Goal: Task Accomplishment & Management: Use online tool/utility

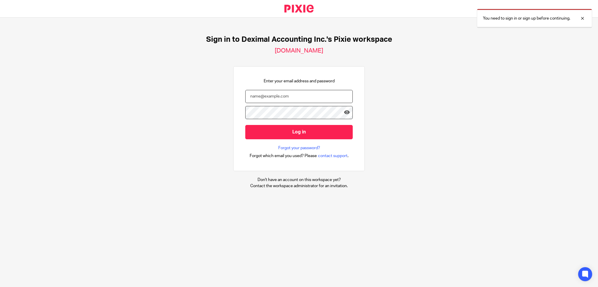
type input "info@deximal.ca"
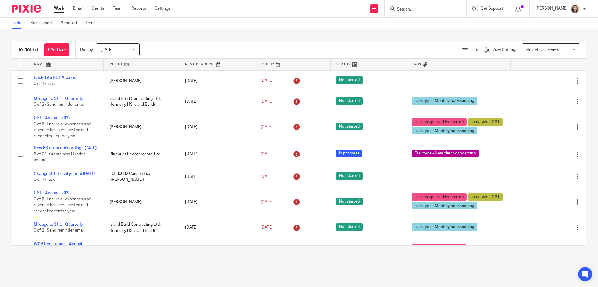
click at [535, 49] on span "Select saved view" at bounding box center [543, 50] width 33 height 4
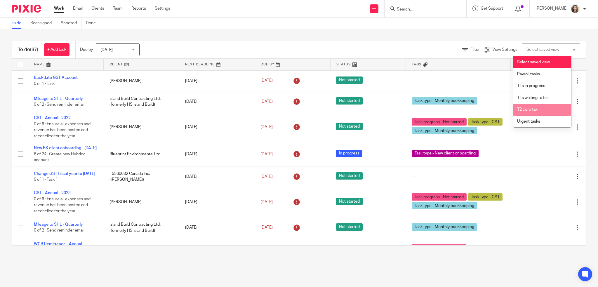
click at [527, 111] on span "T2 corp tax" at bounding box center [527, 109] width 20 height 4
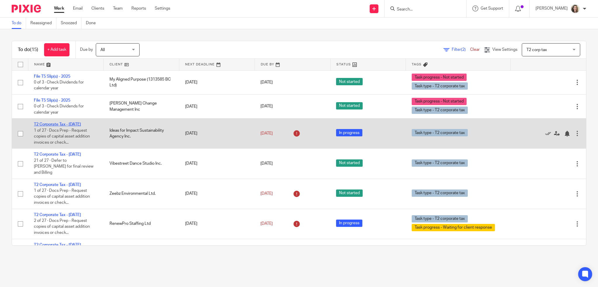
click at [81, 124] on link "T2 Corporate Tax - March 2025" at bounding box center [57, 124] width 47 height 4
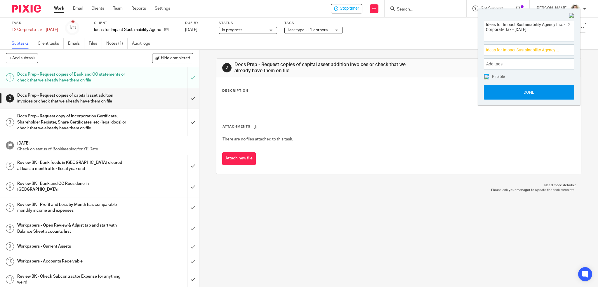
click at [524, 89] on button "Done" at bounding box center [529, 92] width 91 height 15
